Goal: Task Accomplishment & Management: Manage account settings

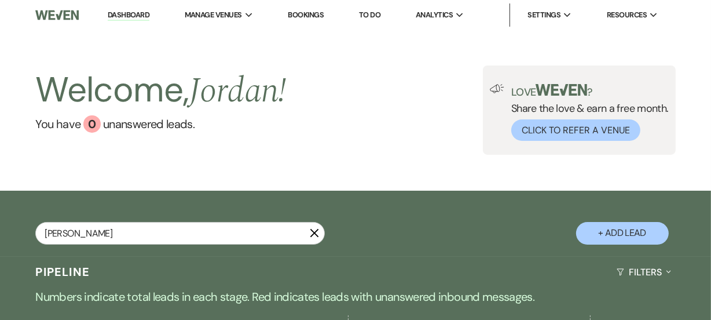
type input "[PERSON_NAME]"
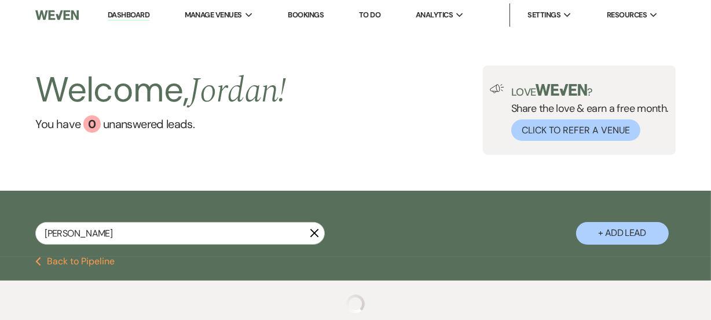
click at [210, 188] on div "Welcome, [PERSON_NAME] ! You have 0 unanswered lead s . Love ? Share the love &…" at bounding box center [355, 110] width 711 height 160
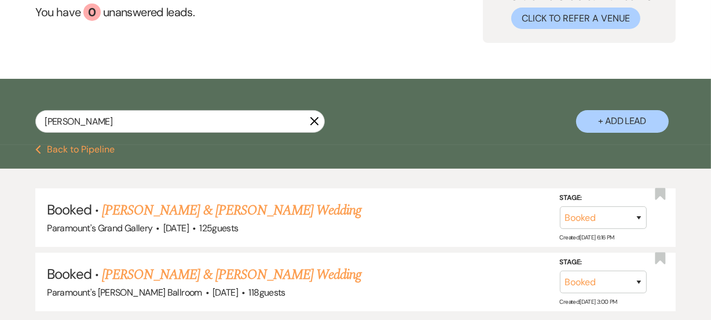
scroll to position [197, 0]
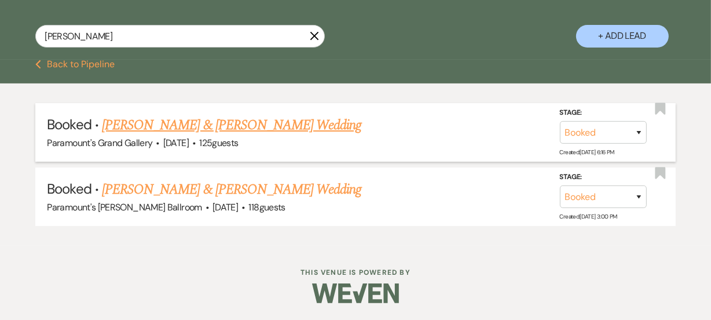
click at [278, 125] on link "[PERSON_NAME] & [PERSON_NAME] Wedding" at bounding box center [232, 125] width 260 height 21
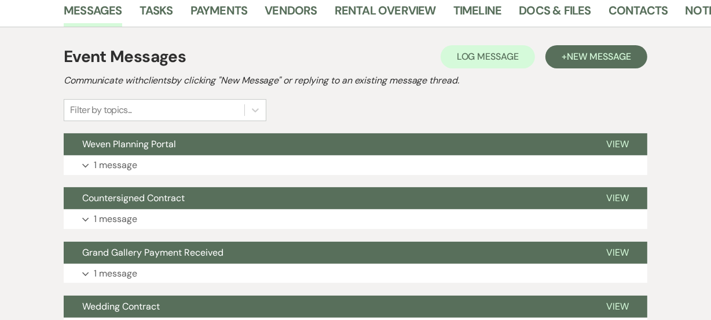
click at [371, 67] on div "Event Messages Log Log Message + New Message" at bounding box center [356, 57] width 584 height 24
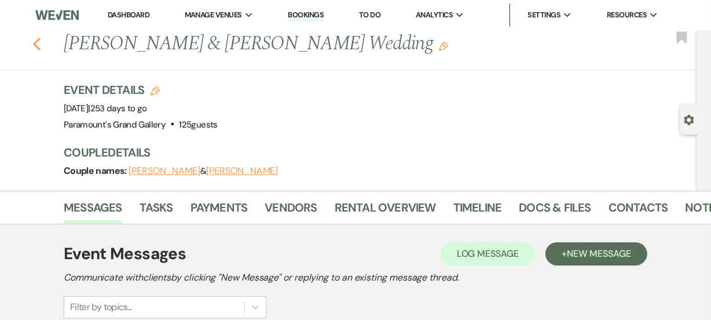
click at [37, 42] on icon "Previous" at bounding box center [36, 44] width 9 height 14
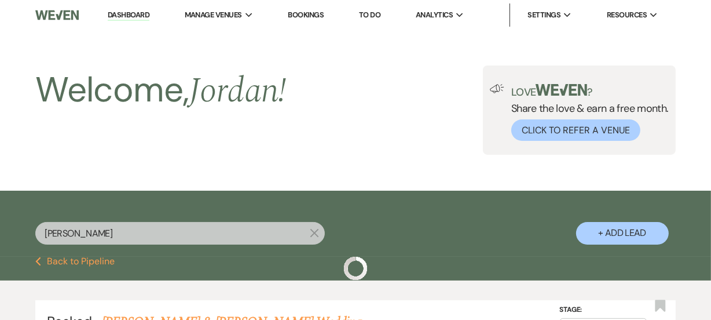
scroll to position [197, 0]
